Goal: Information Seeking & Learning: Learn about a topic

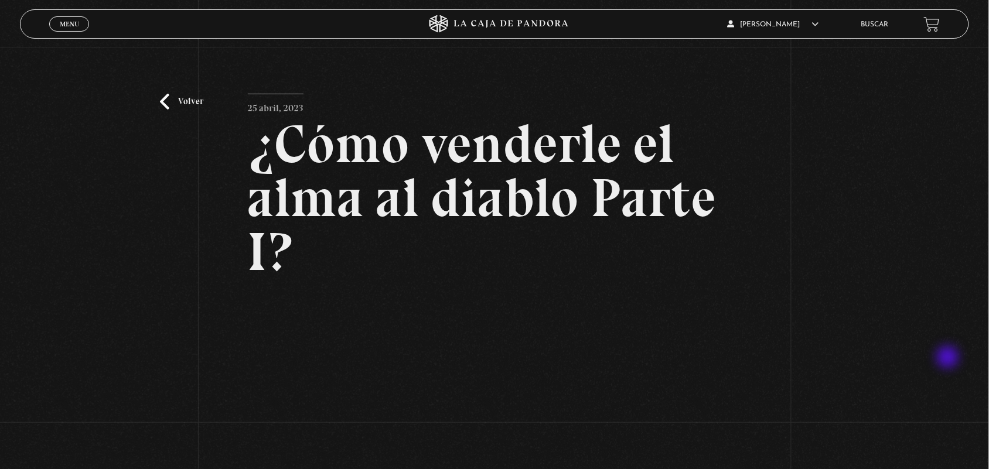
drag, startPoint x: 985, startPoint y: 221, endPoint x: 949, endPoint y: 358, distance: 142.3
click at [949, 358] on div "Volver [DATE] ¿Cómo venderle el alma al diablo Parte I? WhatsApp Twitter Messen…" at bounding box center [494, 337] width 989 height 581
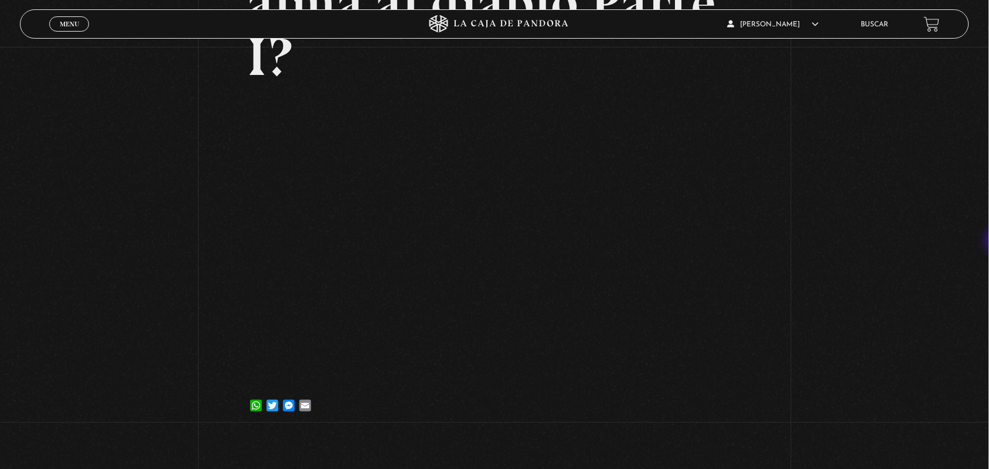
scroll to position [197, 0]
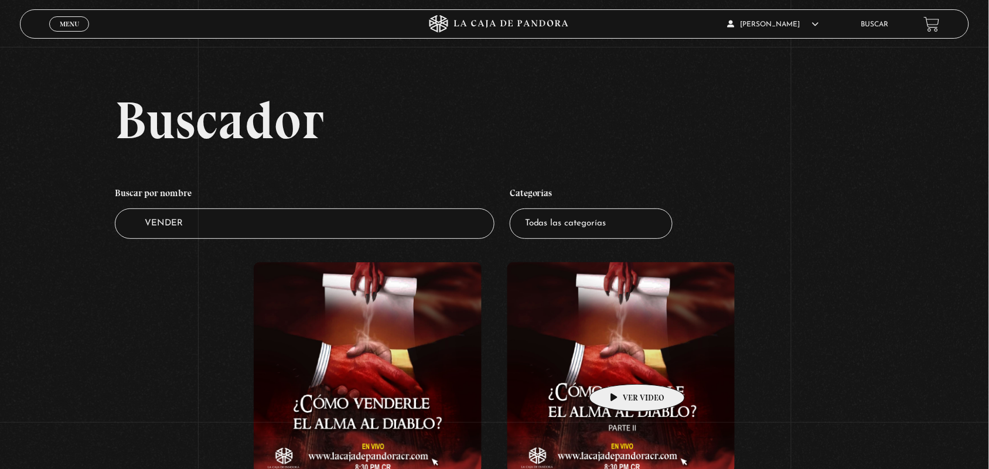
click at [618, 367] on figure at bounding box center [621, 367] width 228 height 211
click at [596, 354] on figure at bounding box center [621, 367] width 228 height 211
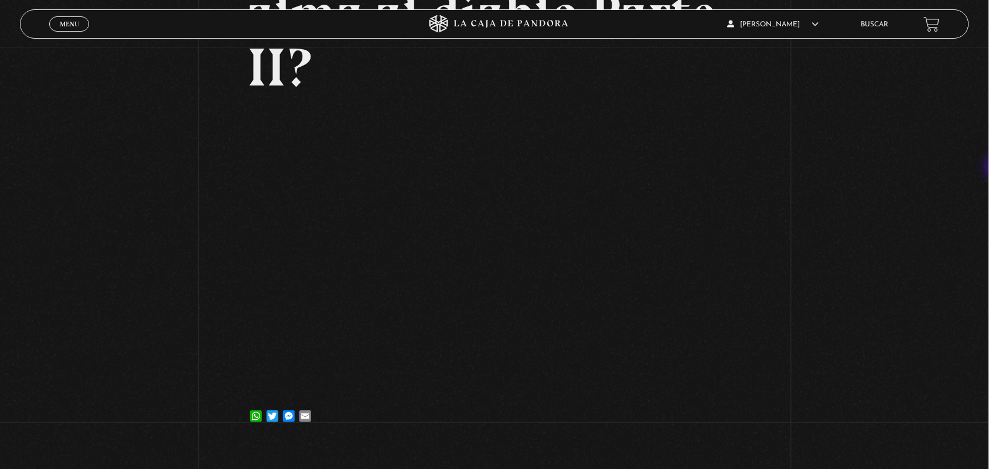
scroll to position [199, 0]
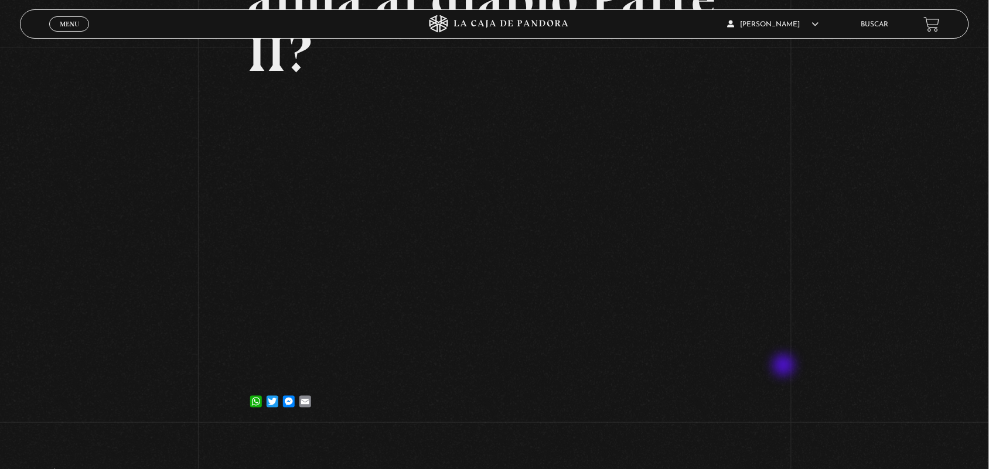
click at [786, 371] on div "Volver 25 abril, 2023 ¿Cómo venderle el alma al diablo Parte II? WhatsApp Twitt…" at bounding box center [494, 138] width 989 height 581
